Goal: Navigation & Orientation: Find specific page/section

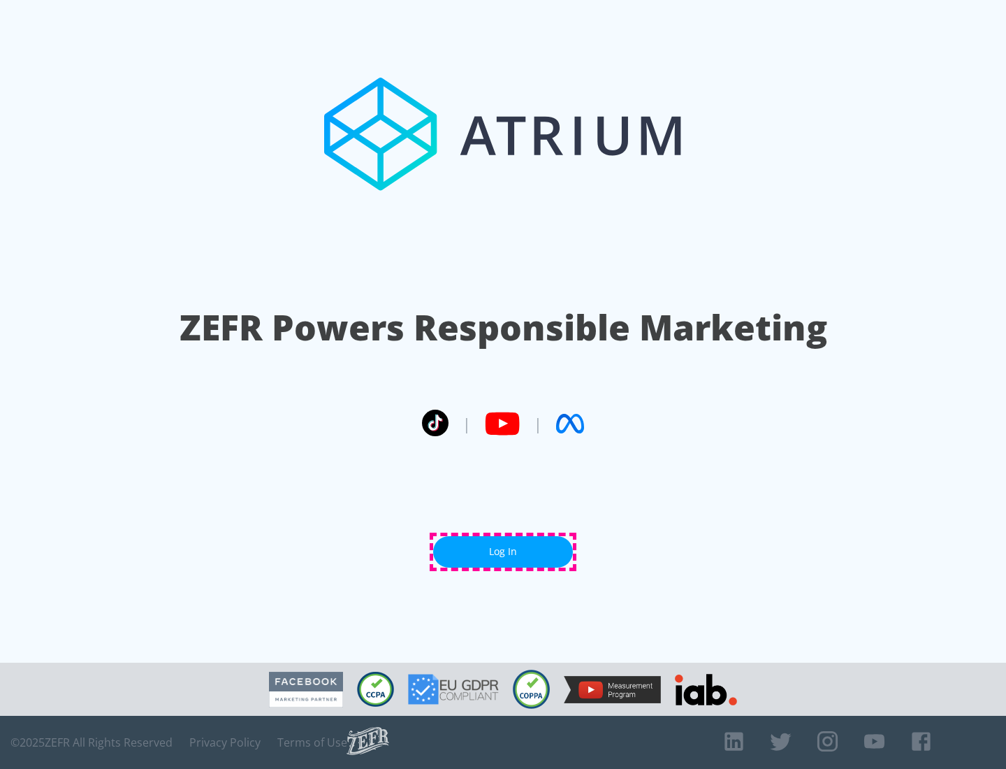
click at [503, 551] on link "Log In" at bounding box center [503, 551] width 140 height 31
